Goal: Transaction & Acquisition: Purchase product/service

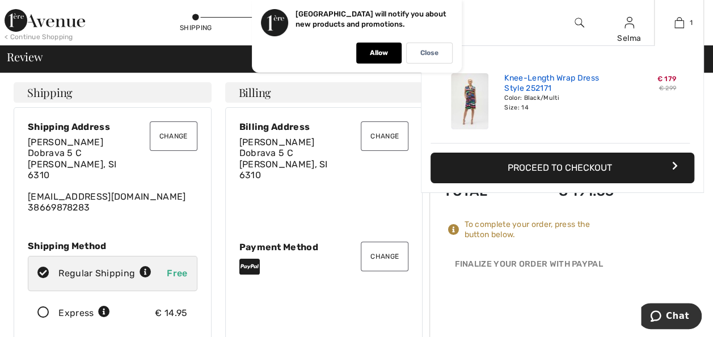
click at [541, 77] on link "Knee-Length Wrap Dress Style 252171" at bounding box center [561, 83] width 112 height 20
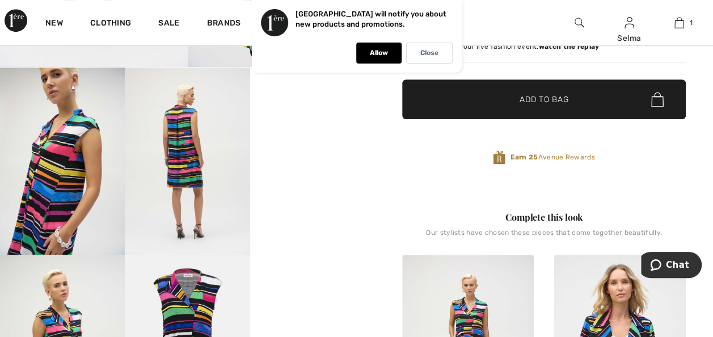
scroll to position [330, 0]
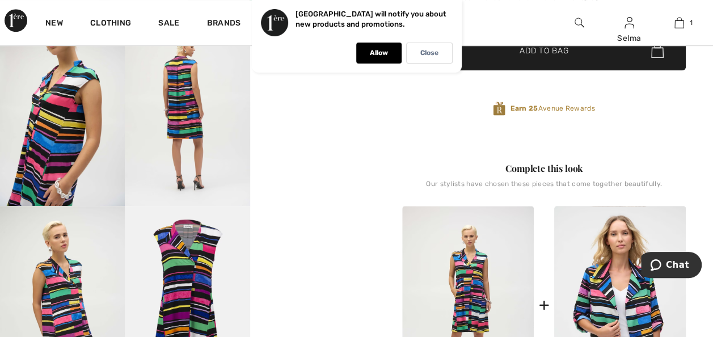
click at [328, 81] on video "Your browser does not support the video tag." at bounding box center [312, 50] width 125 height 62
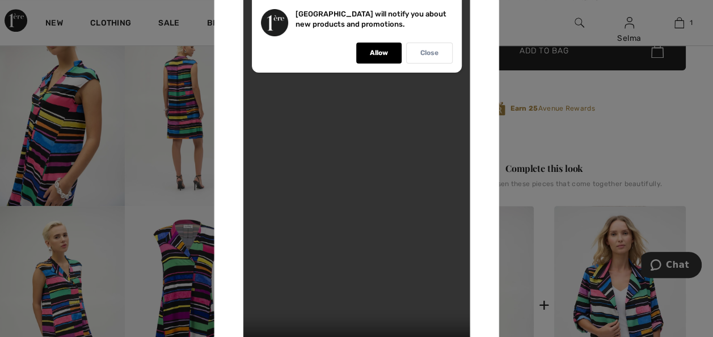
click at [425, 54] on p "Close" at bounding box center [430, 53] width 18 height 9
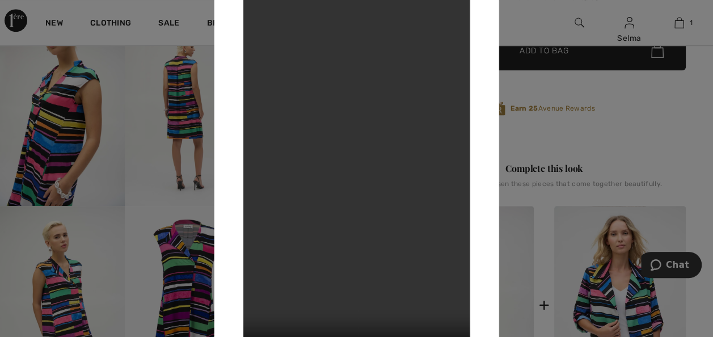
click at [524, 8] on div at bounding box center [356, 168] width 713 height 337
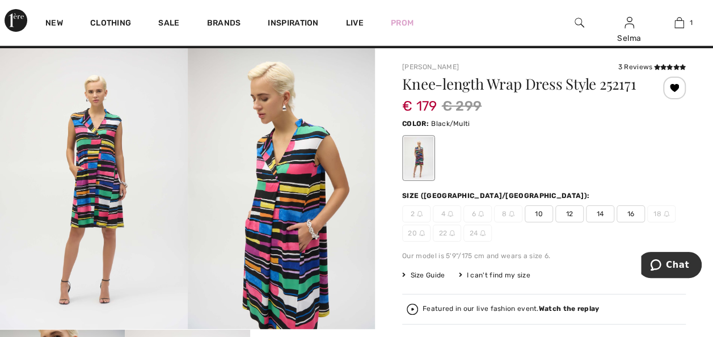
scroll to position [0, 0]
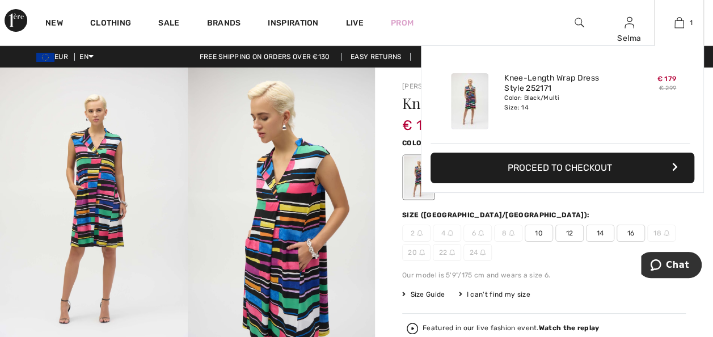
click at [583, 165] on button "Proceed to Checkout" at bounding box center [563, 168] width 264 height 31
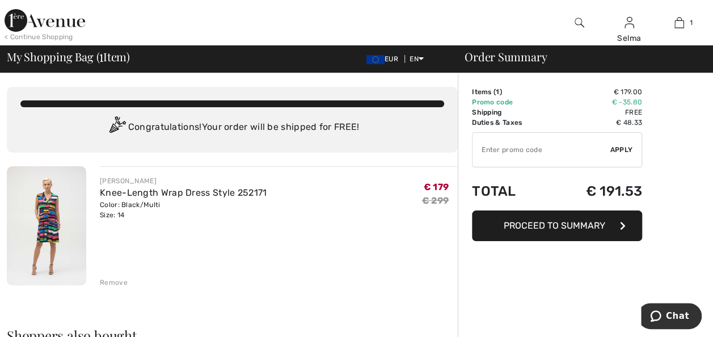
click at [552, 222] on span "Proceed to Summary" at bounding box center [555, 225] width 102 height 11
